Goal: Task Accomplishment & Management: Complete application form

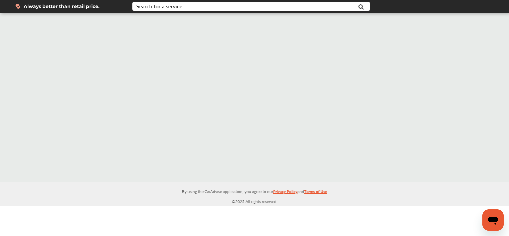
click at [356, 129] on div at bounding box center [254, 97] width 509 height 169
click at [275, 7] on input "text" at bounding box center [242, 7] width 218 height 10
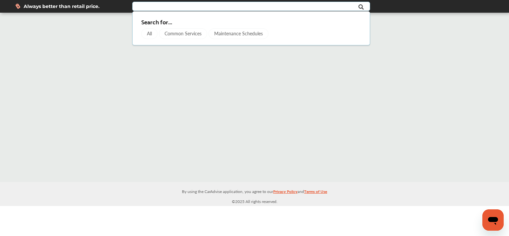
click at [149, 32] on div "All" at bounding box center [149, 33] width 16 height 11
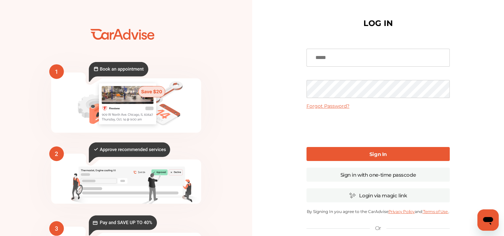
click at [149, 32] on icon "💰" at bounding box center [126, 162] width 241 height 300
